Goal: Transaction & Acquisition: Download file/media

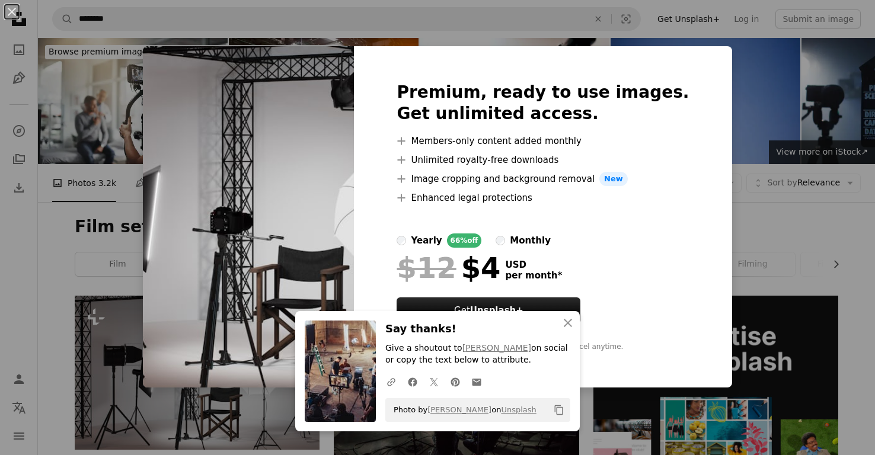
scroll to position [209, 0]
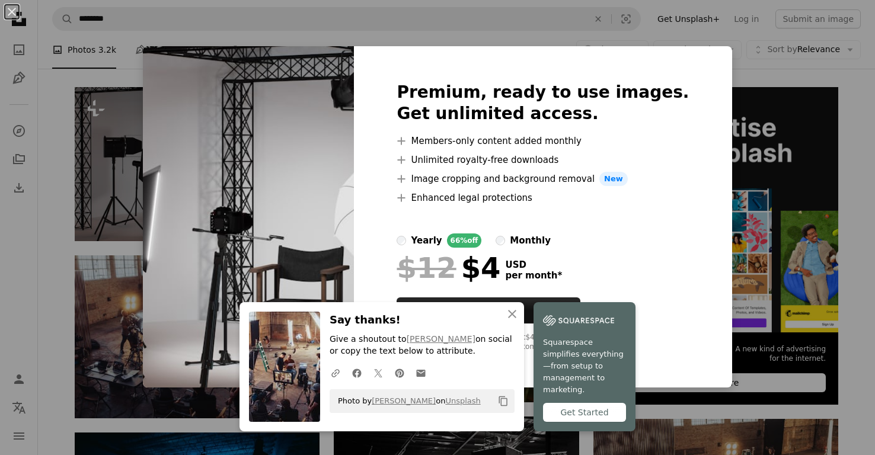
click at [100, 195] on div "An X shape An X shape Close Say thanks! Give a shoutout to [PERSON_NAME] on soc…" at bounding box center [437, 227] width 875 height 455
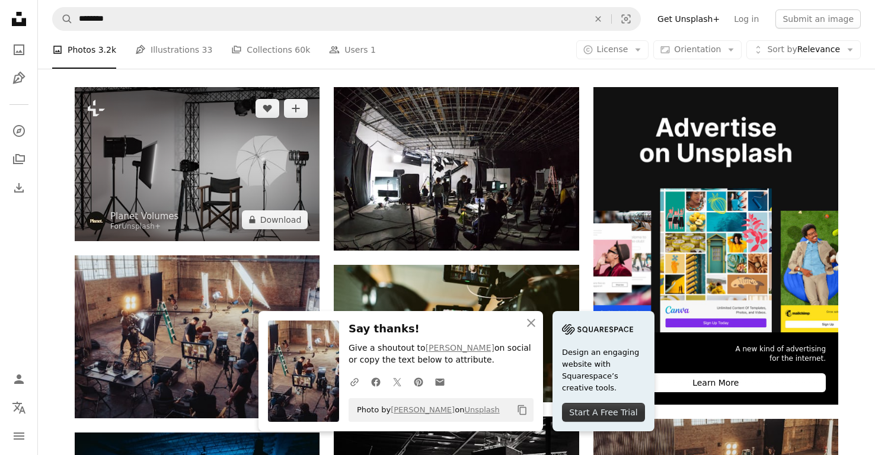
click at [213, 164] on img at bounding box center [197, 164] width 245 height 154
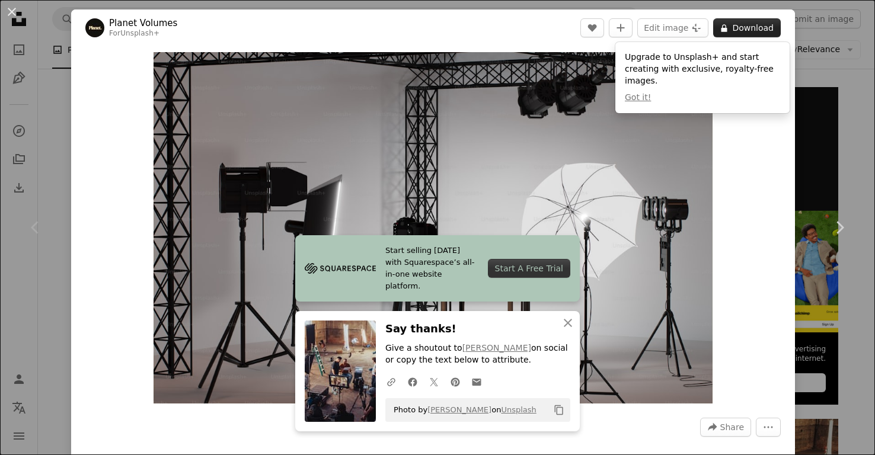
click at [773, 23] on button "A lock Download" at bounding box center [747, 27] width 68 height 19
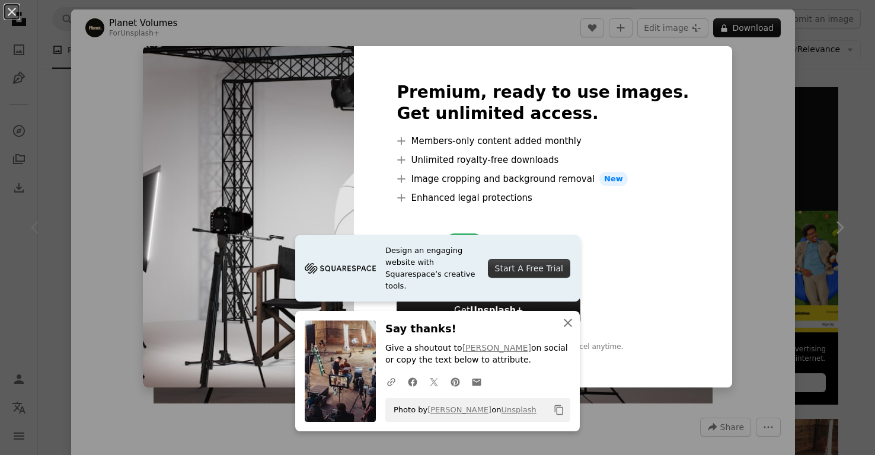
click at [572, 324] on icon "An X shape" at bounding box center [568, 323] width 14 height 14
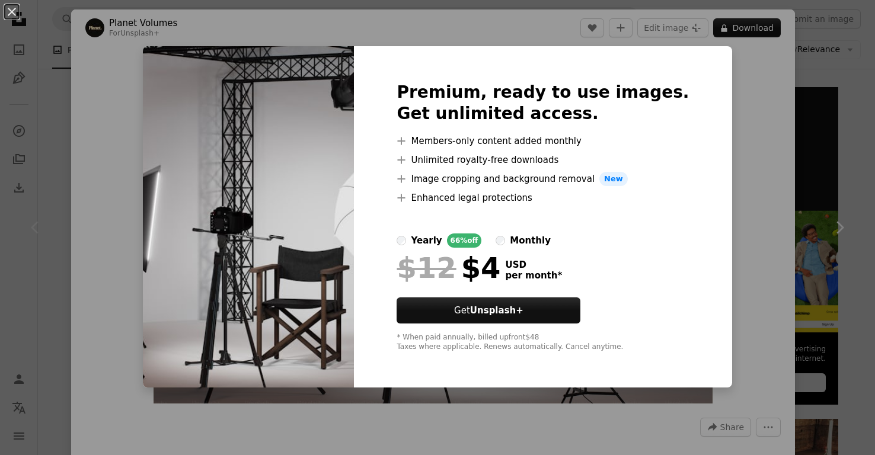
click at [823, 225] on div "An X shape Premium, ready to use images. Get unlimited access. A plus sign Memb…" at bounding box center [437, 227] width 875 height 455
